Goal: Task Accomplishment & Management: Complete application form

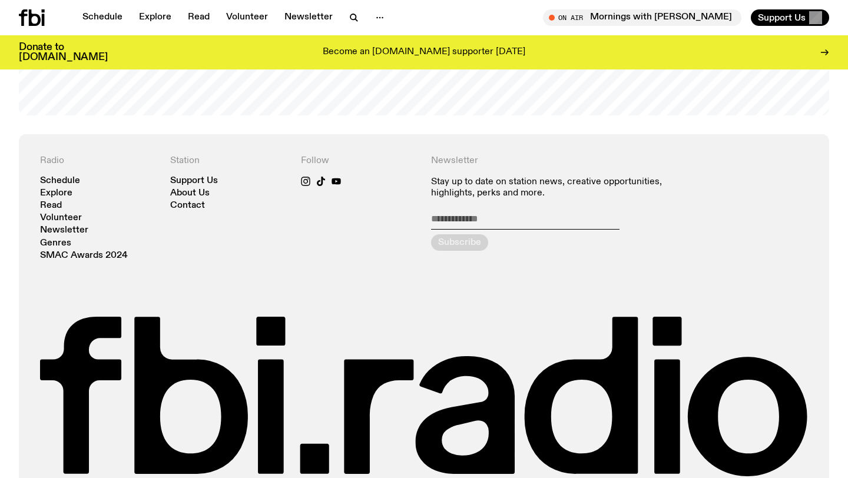
scroll to position [2492, 0]
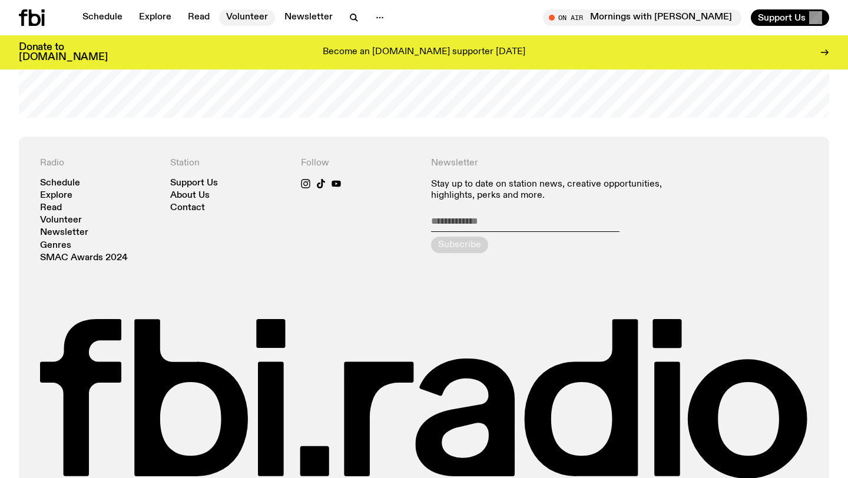
click at [244, 22] on link "Volunteer" at bounding box center [247, 17] width 56 height 16
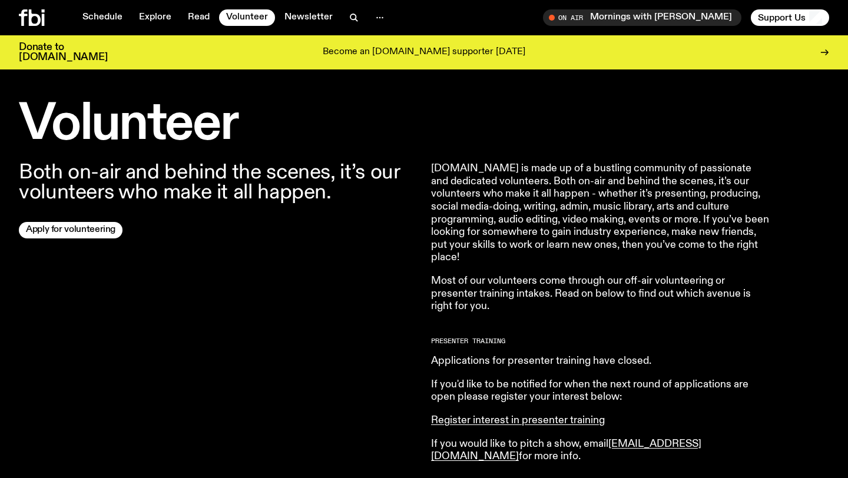
scroll to position [323, 0]
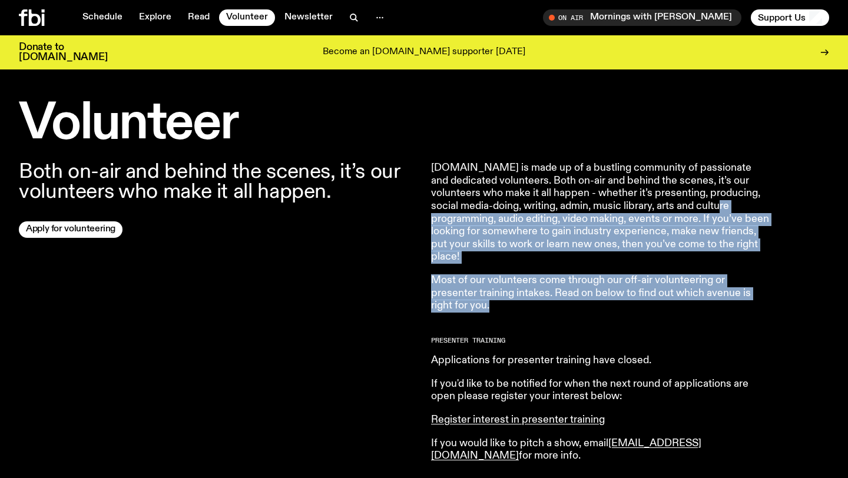
drag, startPoint x: 437, startPoint y: 226, endPoint x: 490, endPoint y: 309, distance: 98.5
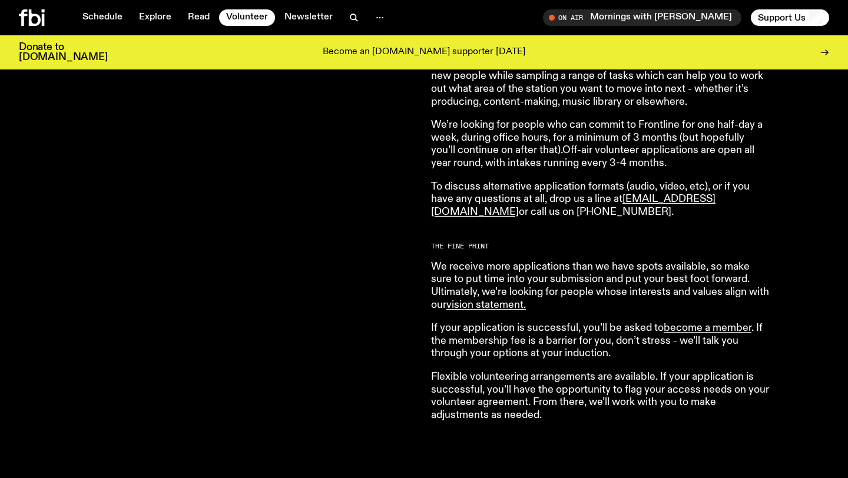
scroll to position [830, 0]
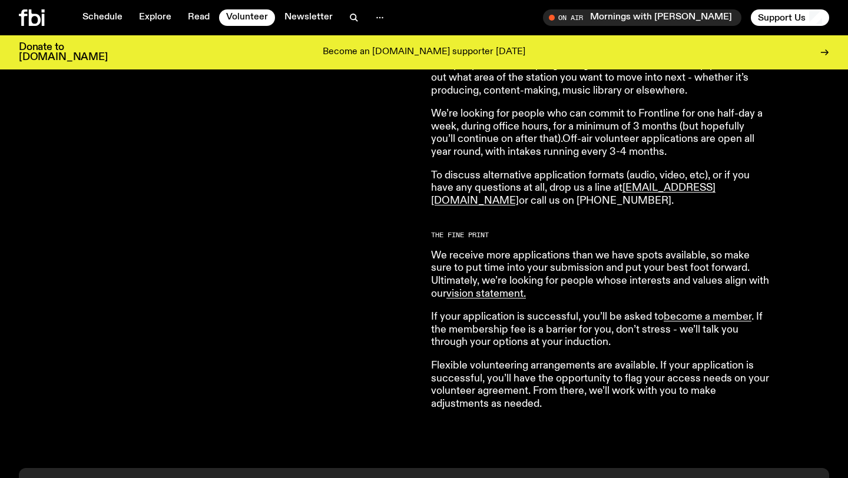
click at [399, 48] on p "Become an [DOMAIN_NAME] supporter [DATE]" at bounding box center [424, 52] width 203 height 11
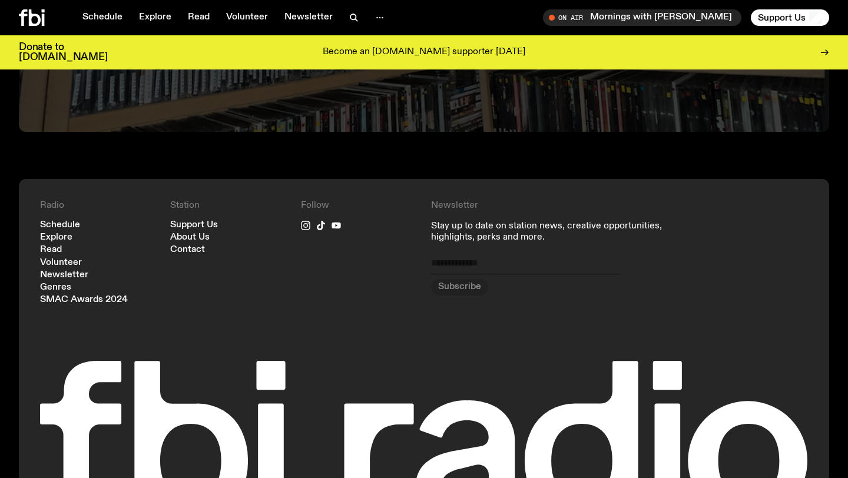
scroll to position [2979, 0]
